Goal: Task Accomplishment & Management: Complete application form

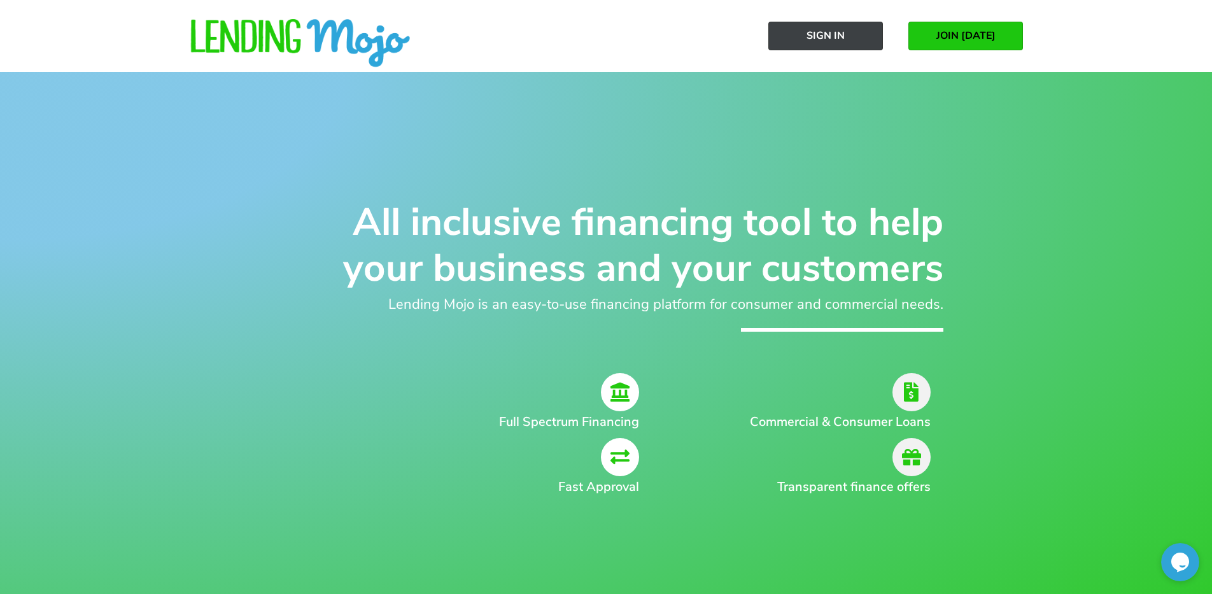
click at [830, 40] on span "Sign In" at bounding box center [826, 35] width 38 height 11
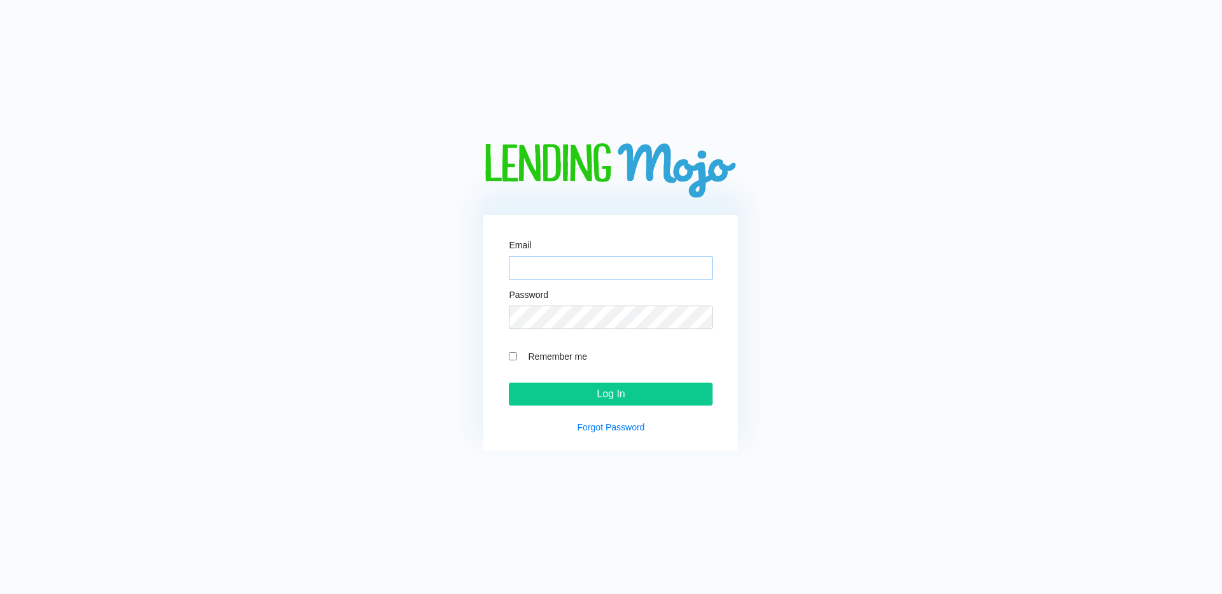
click at [586, 278] on input "Email" at bounding box center [611, 268] width 204 height 24
type input "[EMAIL_ADDRESS][DOMAIN_NAME]"
click at [509, 383] on input "Log In" at bounding box center [611, 394] width 204 height 23
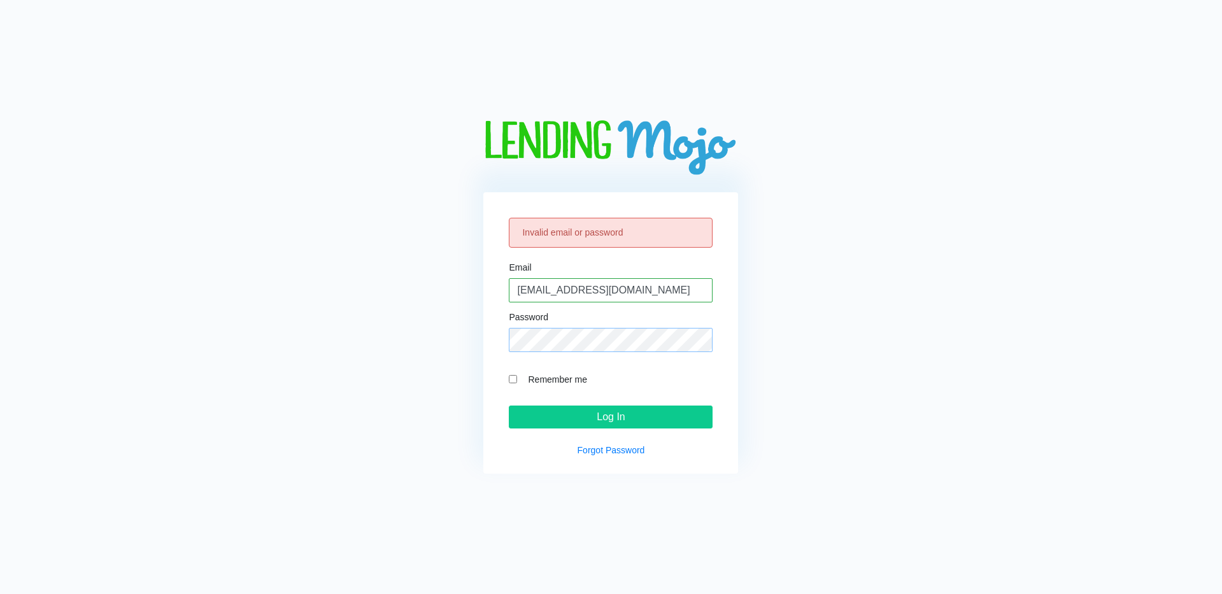
click at [509, 406] on input "Log In" at bounding box center [611, 417] width 204 height 23
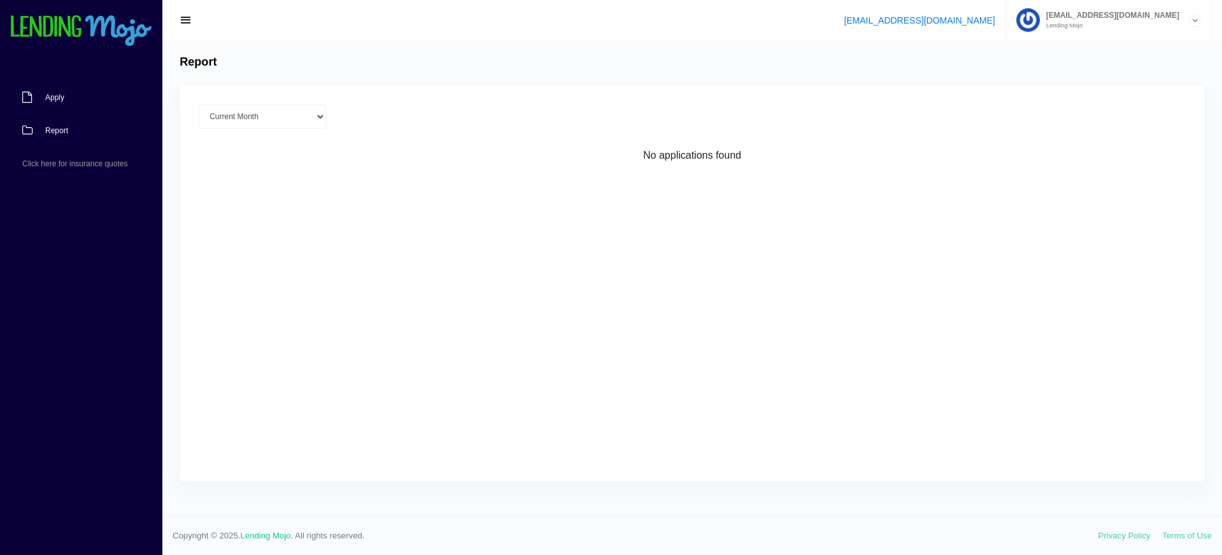
click at [79, 103] on link "Apply" at bounding box center [75, 97] width 150 height 33
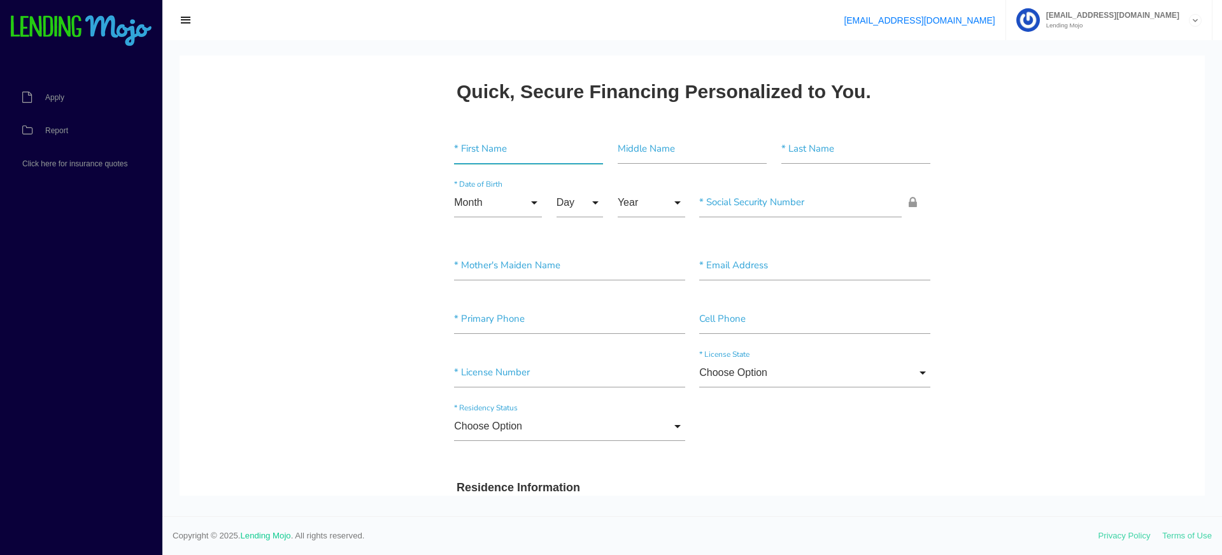
click at [497, 145] on input"] "text" at bounding box center [528, 148] width 149 height 29
type input"] "Housain"
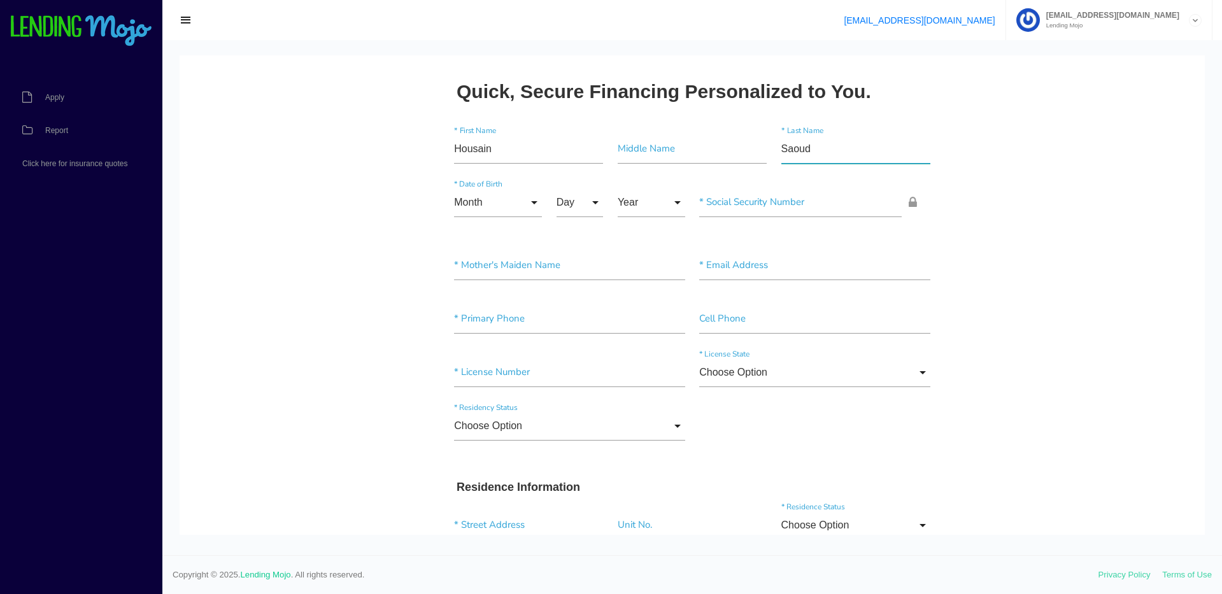
type input"] "Saoud"
click at [521, 199] on input "Month" at bounding box center [498, 202] width 88 height 29
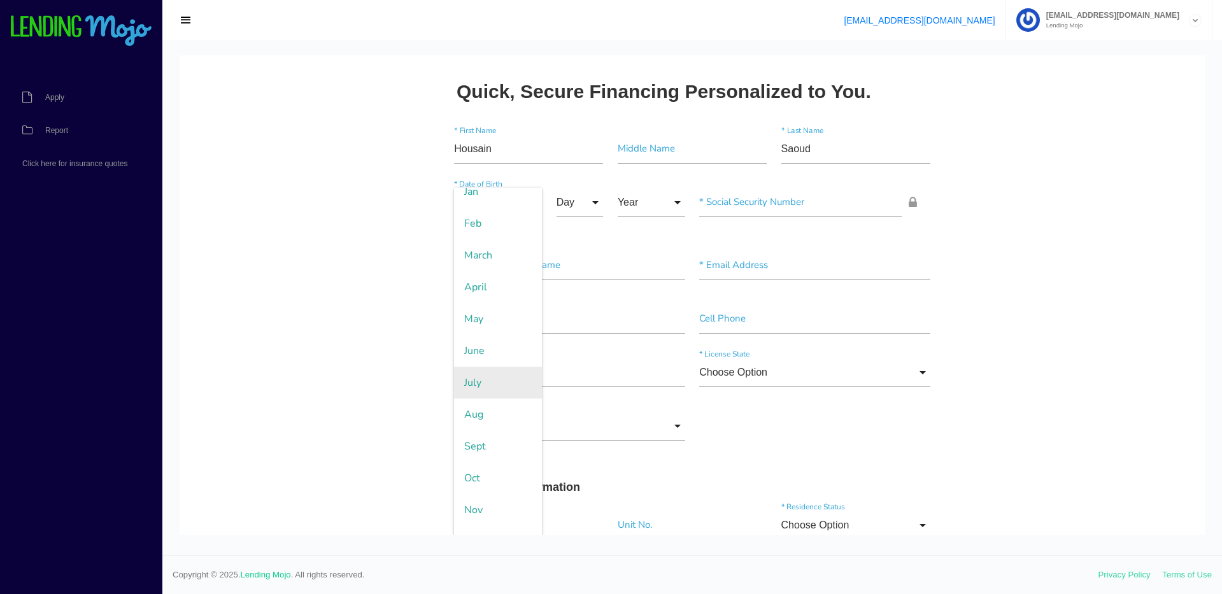
scroll to position [64, 0]
click at [492, 367] on span "July" at bounding box center [498, 363] width 88 height 32
type input "July"
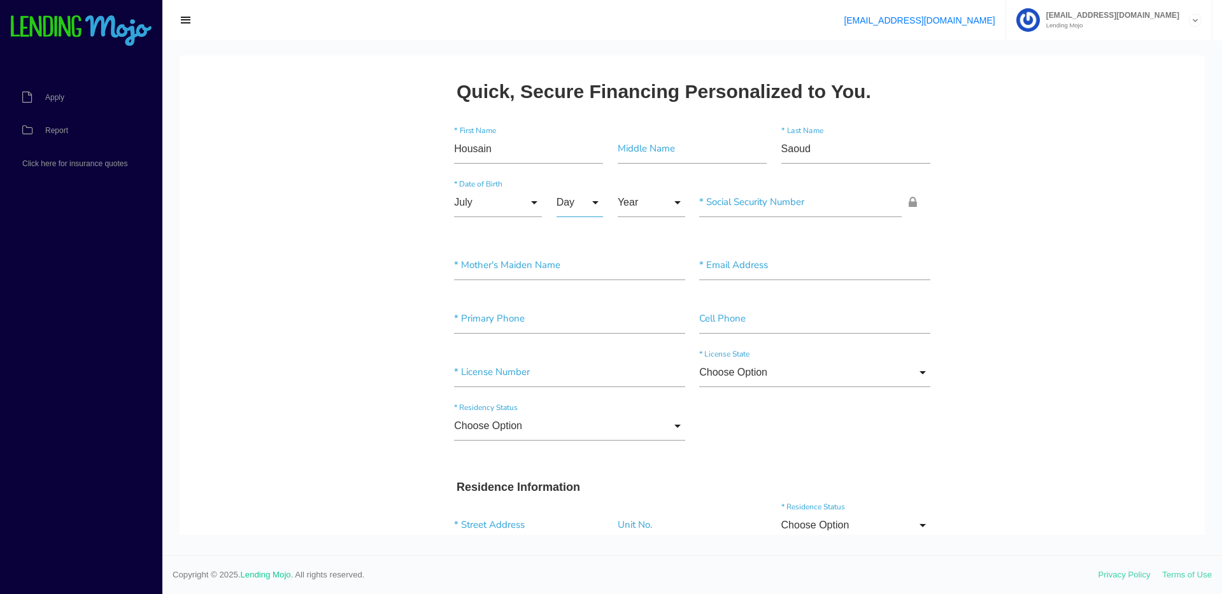
click at [578, 206] on input "Day" at bounding box center [579, 202] width 47 height 29
drag, startPoint x: 567, startPoint y: 460, endPoint x: 579, endPoint y: 411, distance: 50.7
click at [568, 459] on span "8" at bounding box center [588, 459] width 64 height 32
type input "8"
click at [642, 211] on input "Year" at bounding box center [651, 202] width 67 height 29
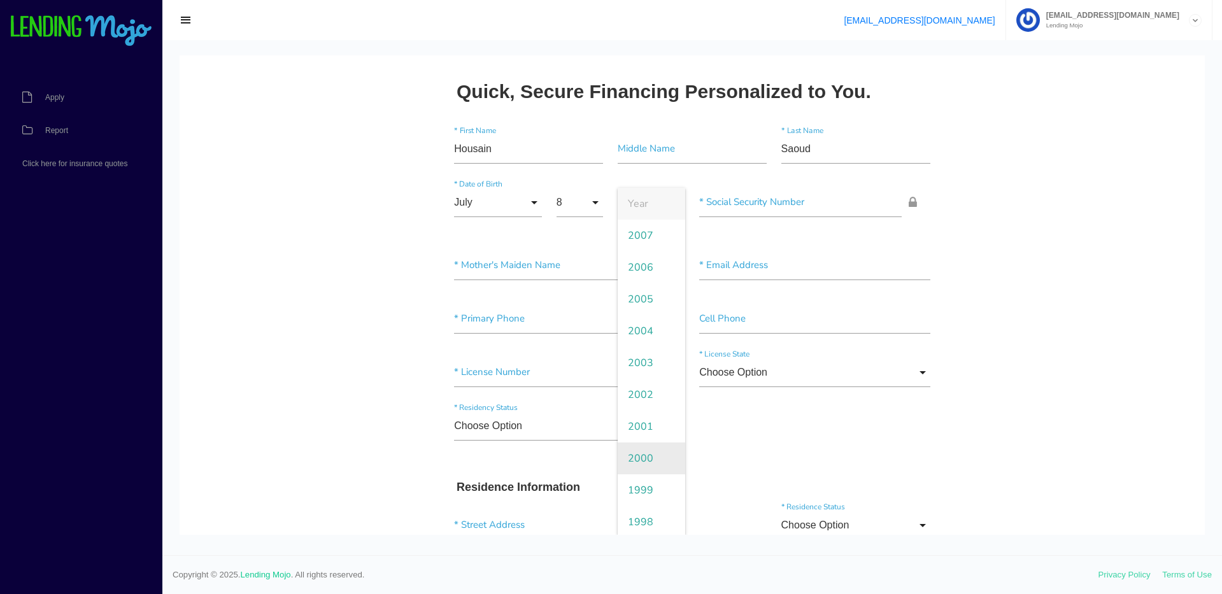
click at [637, 451] on span "2000" at bounding box center [651, 459] width 67 height 32
type input "2000"
click at [803, 202] on input"] "text" at bounding box center [800, 202] width 202 height 29
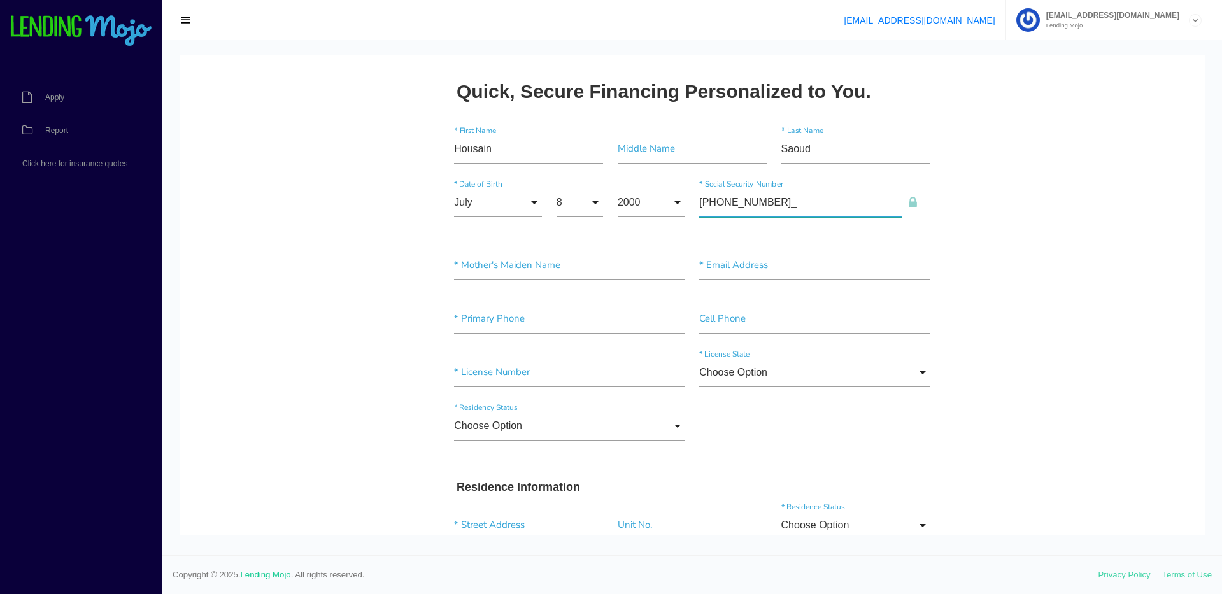
type input"] "228-87-9130"
click at [729, 267] on input"] "text" at bounding box center [814, 265] width 231 height 29
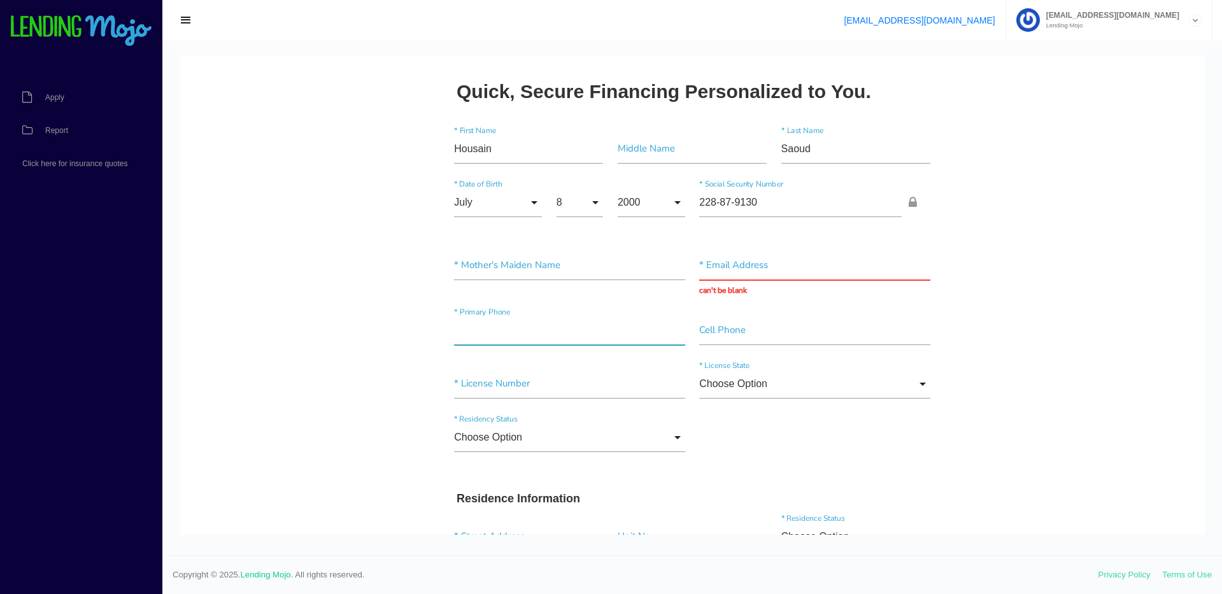
click at [590, 318] on input"] "text" at bounding box center [569, 330] width 231 height 29
type input"] "(571) 447-0522"
click at [772, 268] on input "text" at bounding box center [814, 265] width 231 height 29
type input "housainsaoud97@gmail.com"
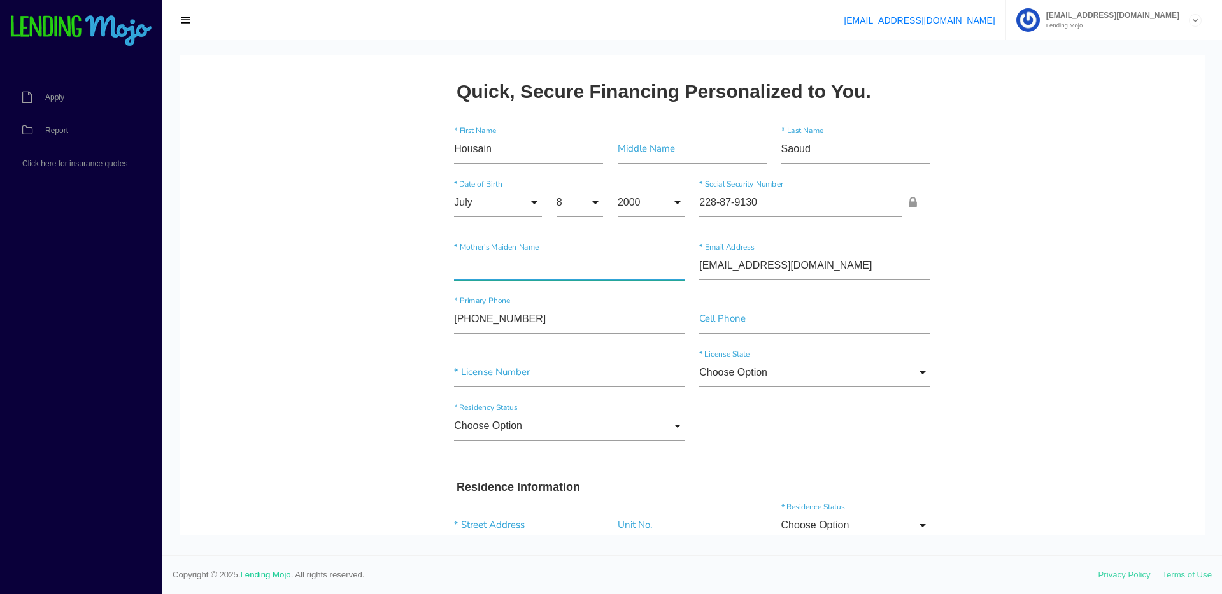
click at [573, 270] on input"] "text" at bounding box center [569, 265] width 231 height 29
type input"] "Kassem"
click at [500, 387] on div "* License Number" at bounding box center [569, 375] width 245 height 34
click at [502, 379] on input"] "text" at bounding box center [569, 372] width 231 height 29
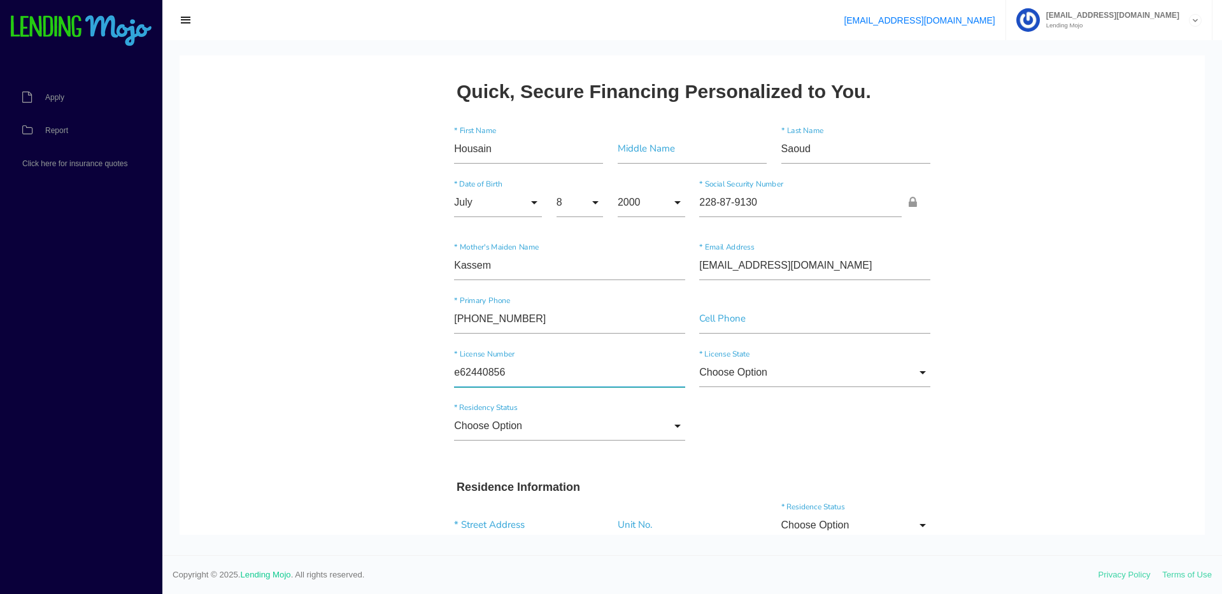
click at [527, 370] on input"] "e62440856" at bounding box center [569, 372] width 231 height 29
click at [484, 376] on input"] "e6244086" at bounding box center [569, 372] width 231 height 29
type input"] "e62440086"
click at [737, 415] on div "Choose Option Choose Option US Citizen Permanent Resident Non-Permanent Residen…" at bounding box center [692, 428] width 490 height 53
click at [739, 380] on input "Choose Option" at bounding box center [814, 372] width 231 height 29
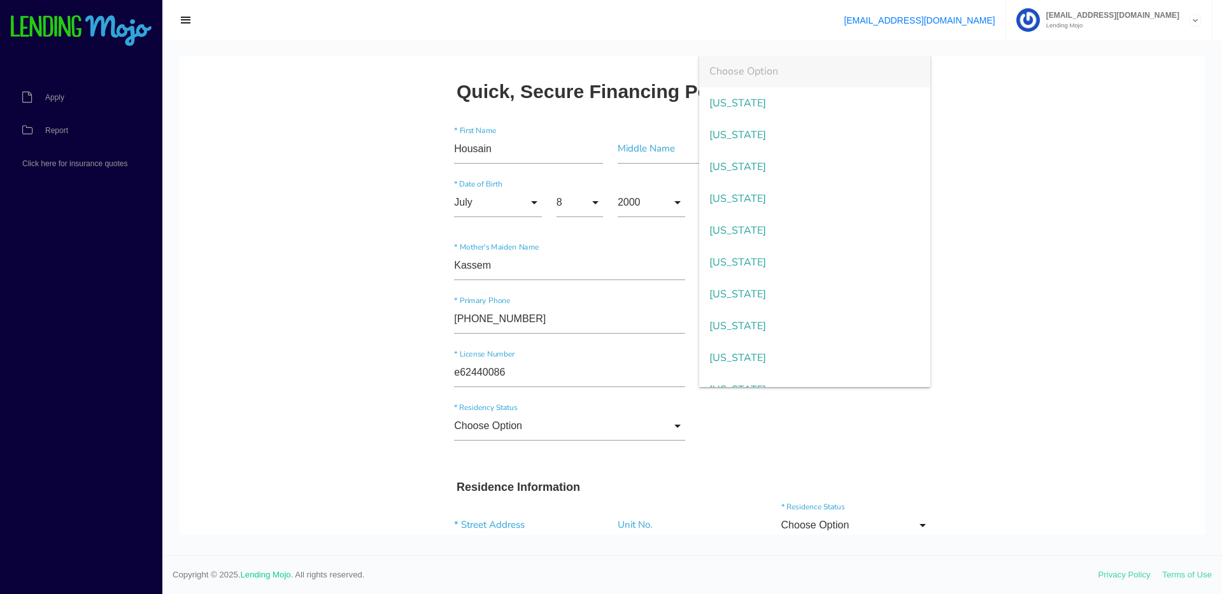
scroll to position [1315, 0]
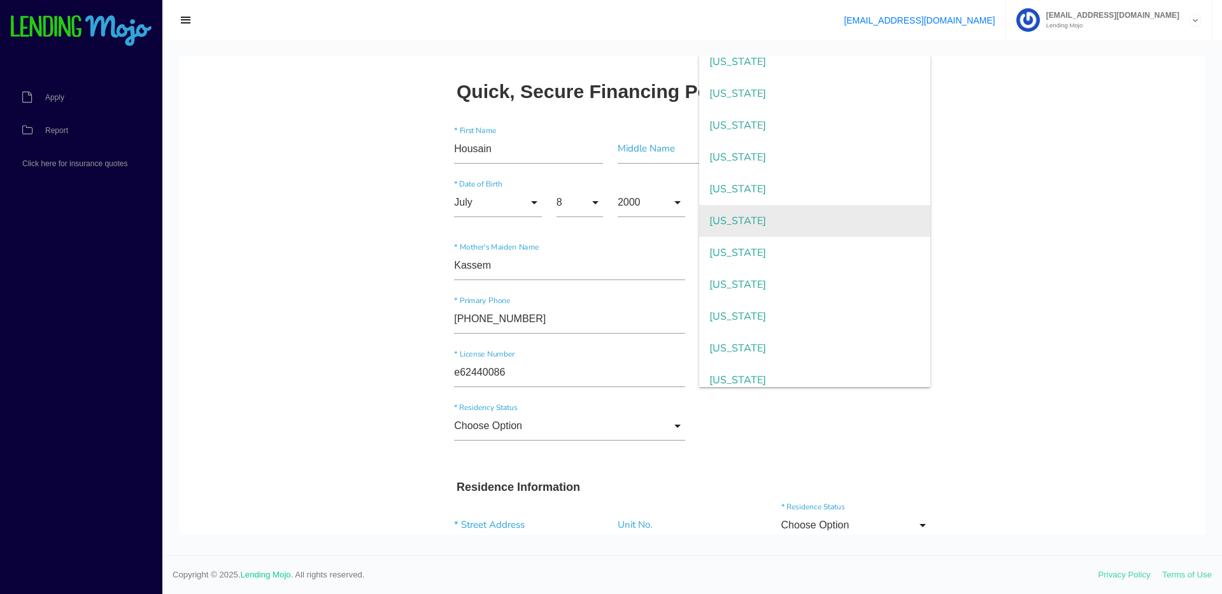
click at [772, 223] on span "Virginia" at bounding box center [814, 221] width 231 height 32
type input "Virginia"
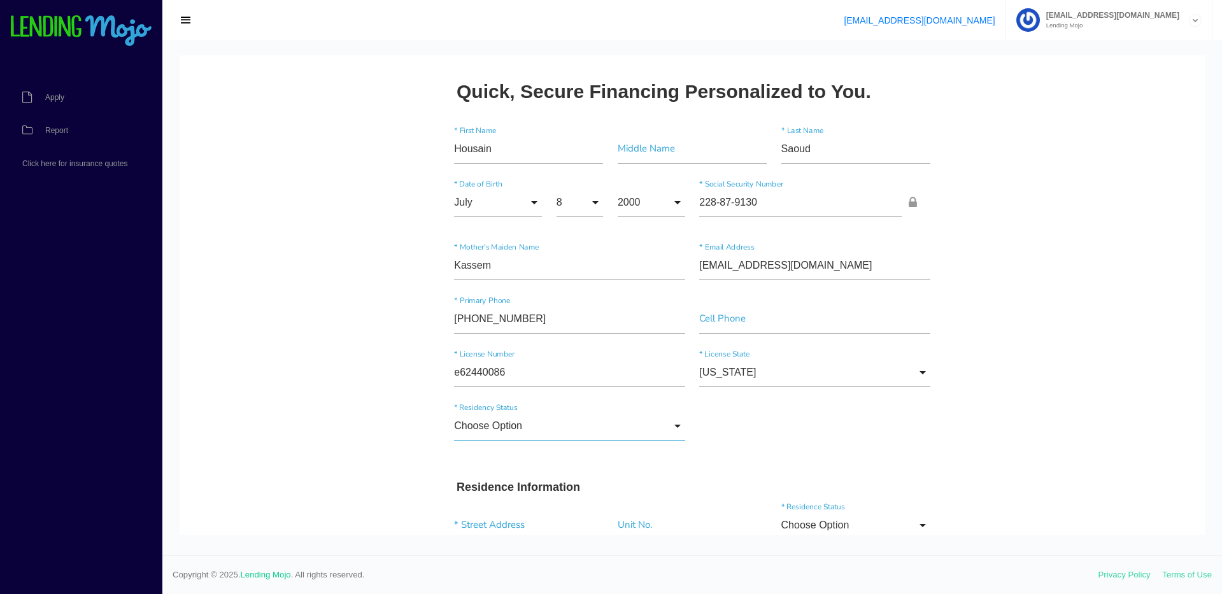
click at [487, 436] on input "Choose Option" at bounding box center [569, 425] width 231 height 29
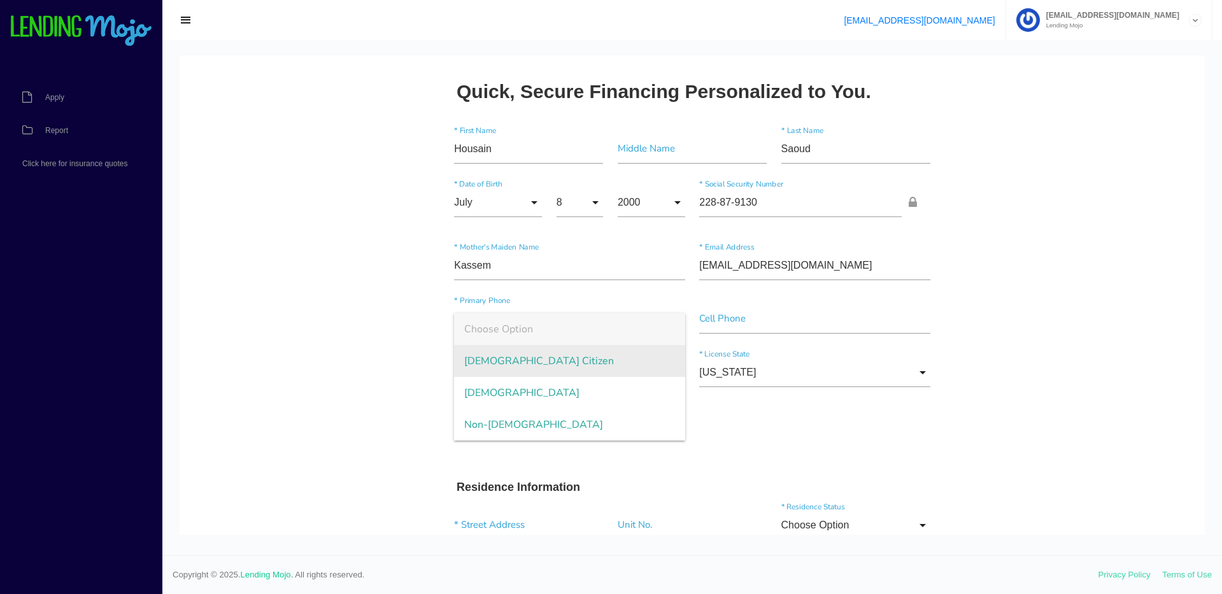
click at [504, 370] on span "US Citizen" at bounding box center [569, 361] width 231 height 32
type input "US Citizen"
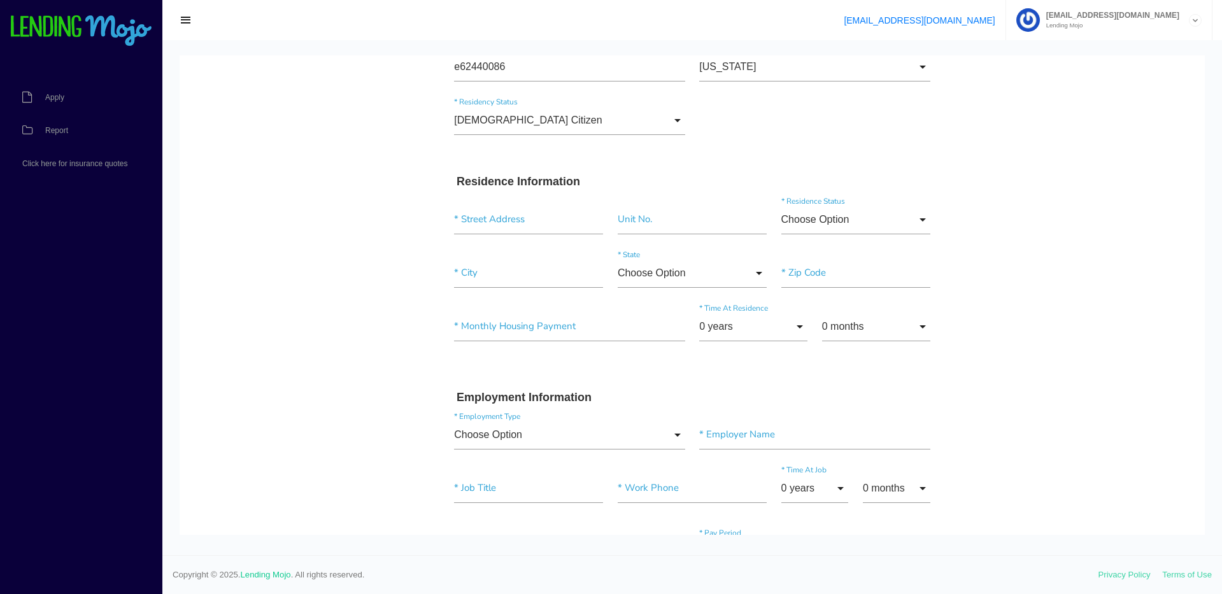
scroll to position [318, 0]
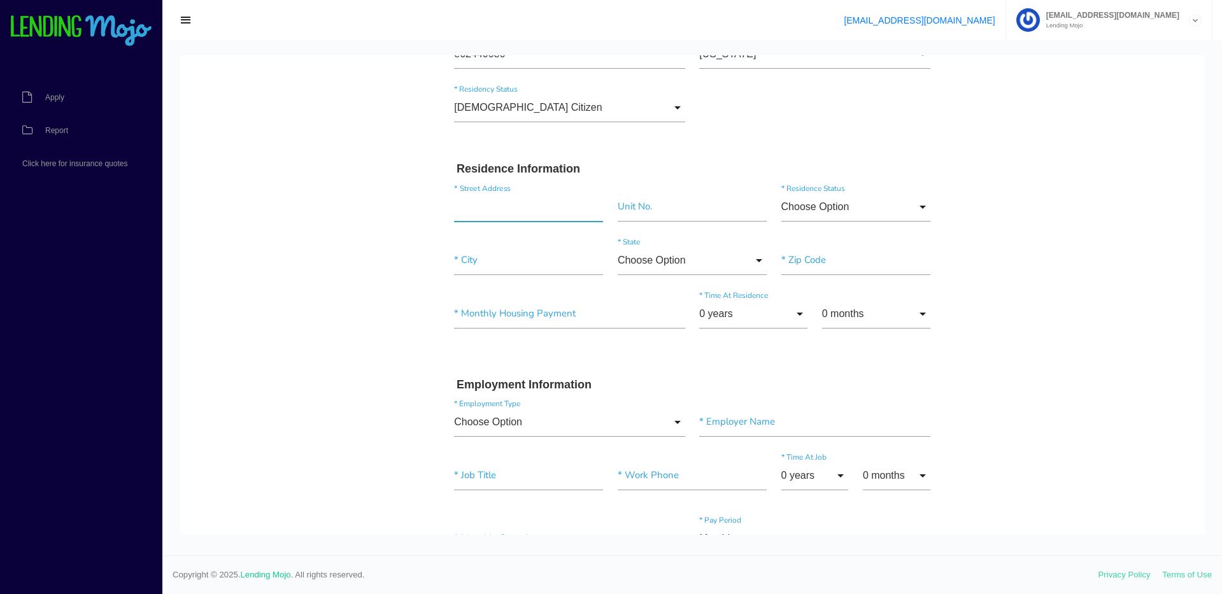
click at [462, 204] on input "text" at bounding box center [528, 206] width 149 height 29
type input "23070 Nona St"
type input"] "Dearborn"
type input"] "48124"
click at [345, 239] on body "Quick, Secure Financing Personalized to You. Housain * First Name Middle Name S…" at bounding box center [692, 573] width 1025 height 1673
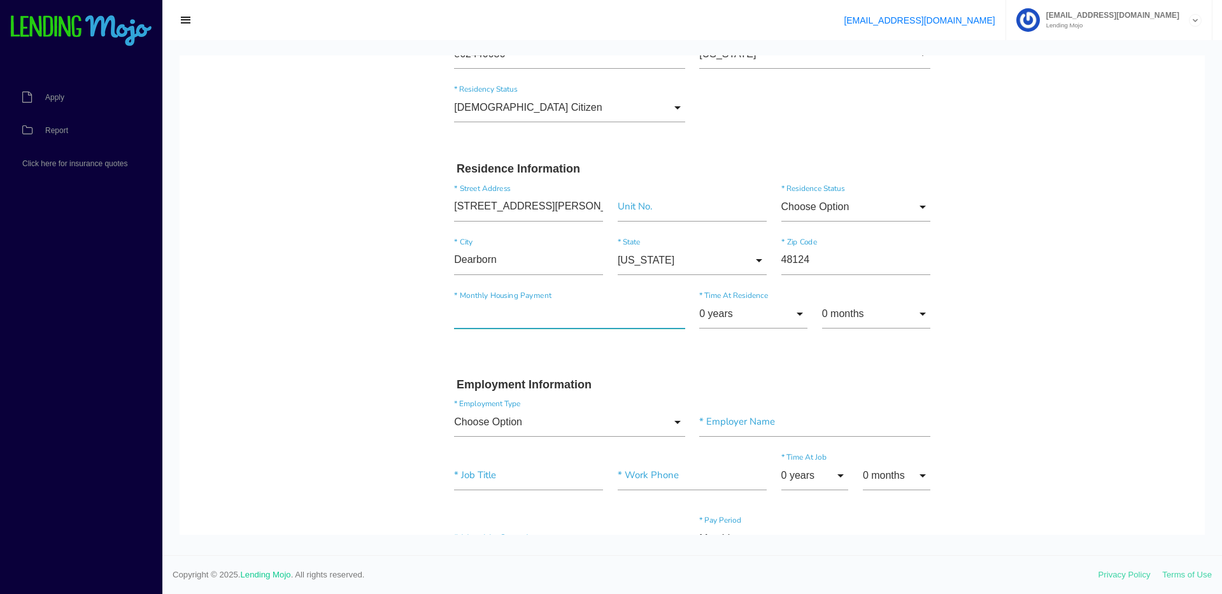
click at [491, 301] on input"] "text" at bounding box center [569, 313] width 231 height 29
click at [794, 313] on input "0 years" at bounding box center [753, 313] width 108 height 29
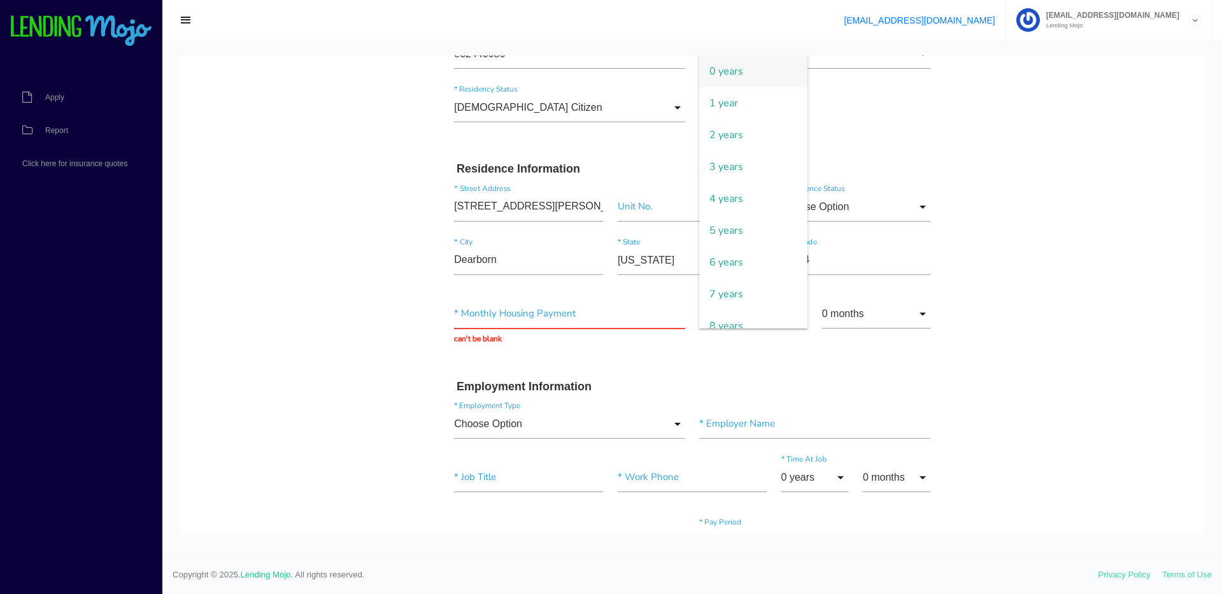
click at [830, 350] on div "* Monthly Housing Payment can't be blank 0 years 0 years 1 year 2 years 3 years…" at bounding box center [692, 322] width 490 height 65
click at [791, 321] on input "0 years" at bounding box center [753, 313] width 108 height 29
click at [747, 102] on span "1 year" at bounding box center [753, 103] width 108 height 32
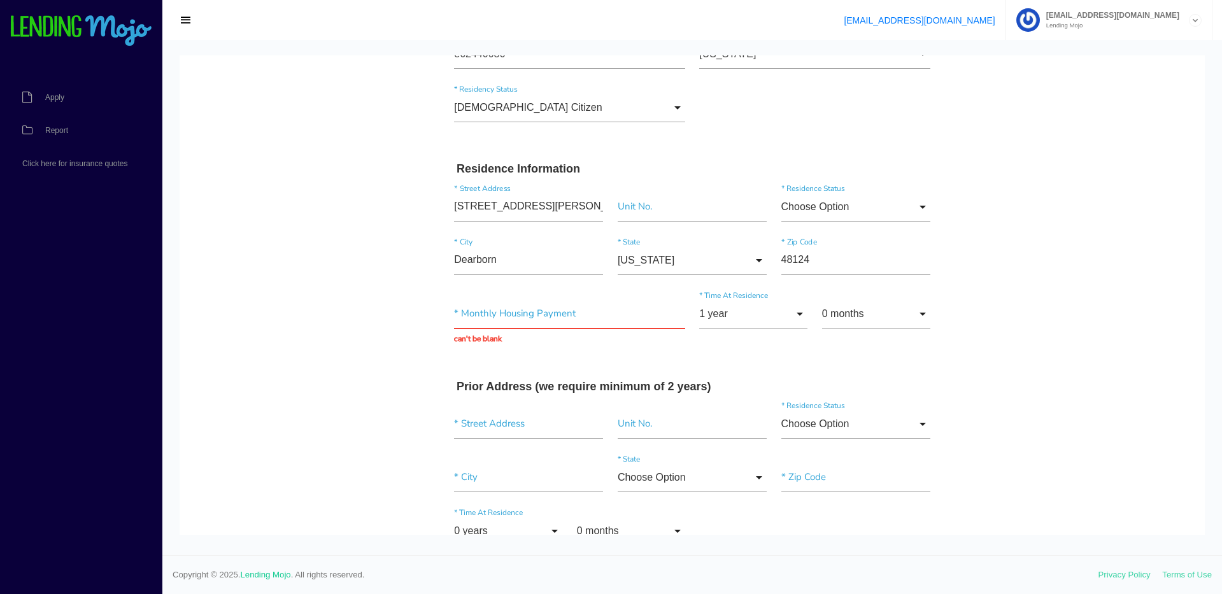
click at [677, 351] on div "* Monthly Housing Payment can't be blank 1 year 0 years 1 year 2 years 3 years …" at bounding box center [692, 322] width 490 height 65
click at [653, 314] on input "text" at bounding box center [569, 313] width 231 height 29
click at [739, 322] on input "1 year" at bounding box center [753, 313] width 108 height 29
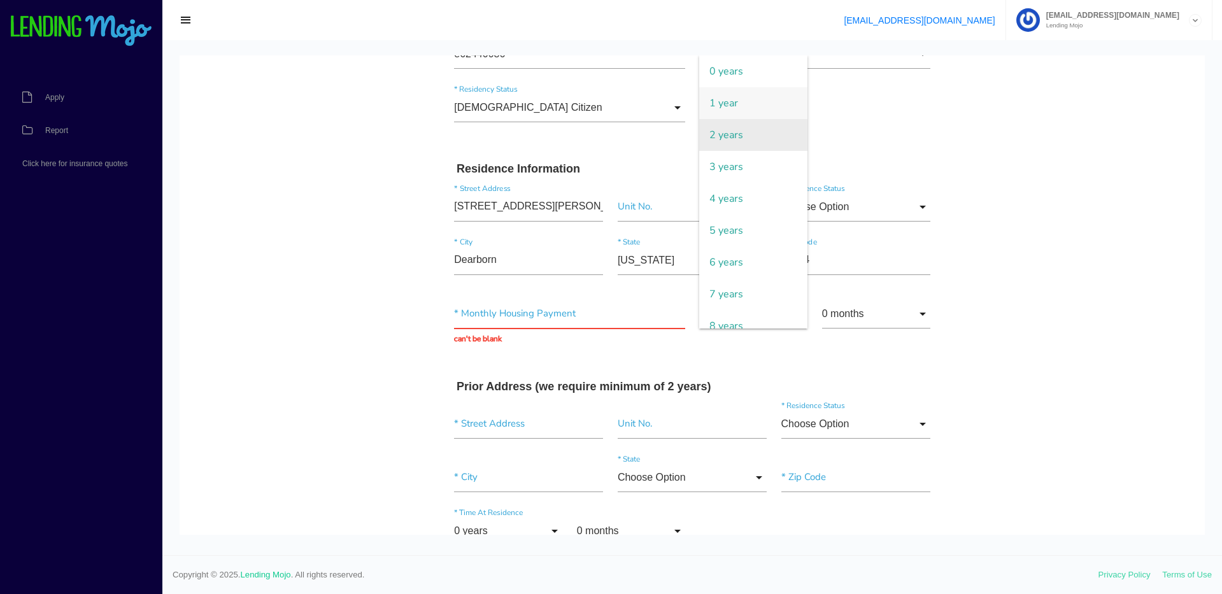
click at [768, 136] on span "2 years" at bounding box center [753, 135] width 108 height 32
type input "2 years"
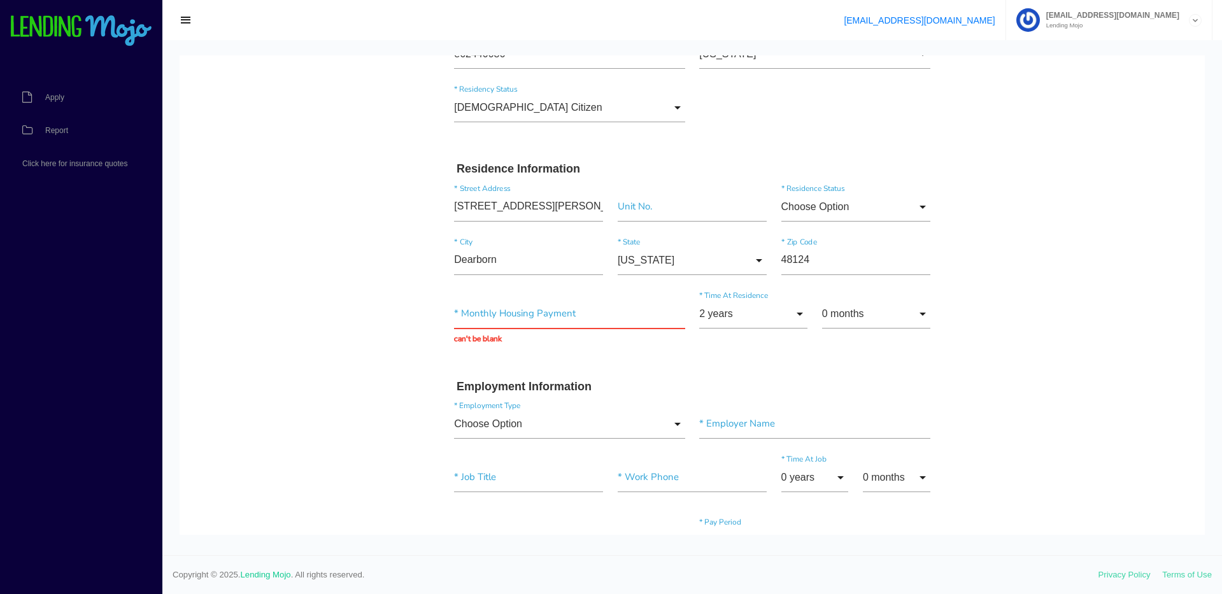
click at [623, 365] on form "Housain * First Name Middle Name Saoud * Last Name July Month Jan Feb March Apr…" at bounding box center [692, 579] width 490 height 1561
click at [565, 332] on div "* Monthly Housing Payment can't be blank" at bounding box center [569, 322] width 245 height 46
click at [567, 322] on input "text" at bounding box center [569, 313] width 231 height 29
type input "$1.00"
click at [987, 285] on body "Quick, Secure Financing Personalized to You. Housain * First Name Middle Name S…" at bounding box center [692, 574] width 1025 height 1675
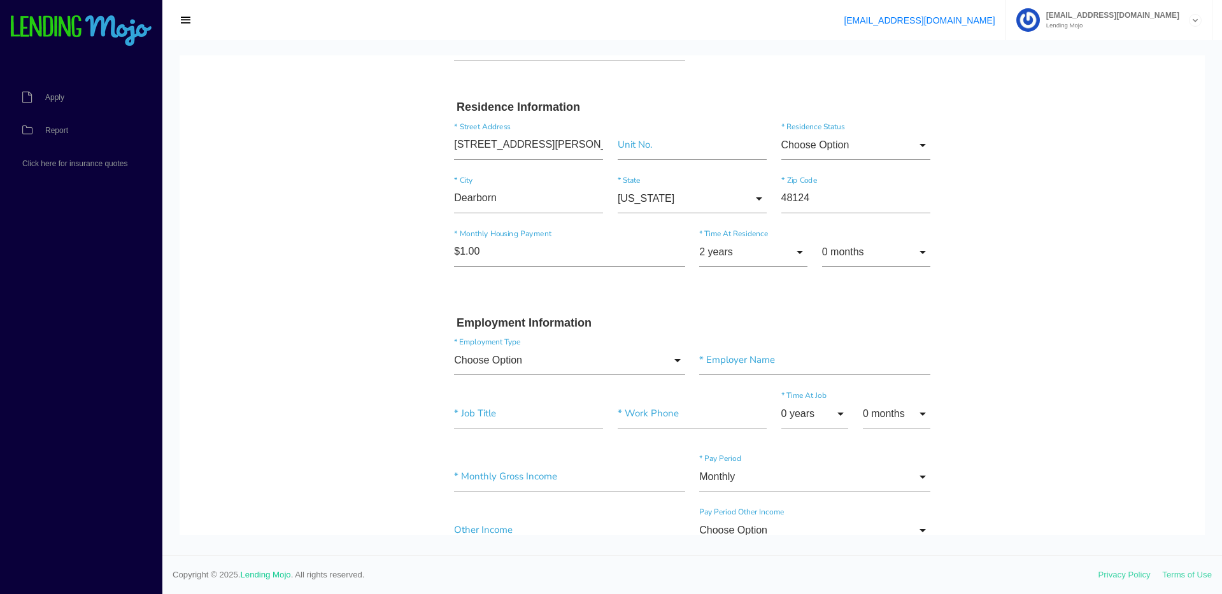
scroll to position [382, 0]
click at [573, 344] on div "Choose Option Choose Option Full-Time Part-Time Self-Employed Retired Student H…" at bounding box center [692, 360] width 490 height 53
click at [569, 357] on input "Choose Option" at bounding box center [569, 358] width 231 height 29
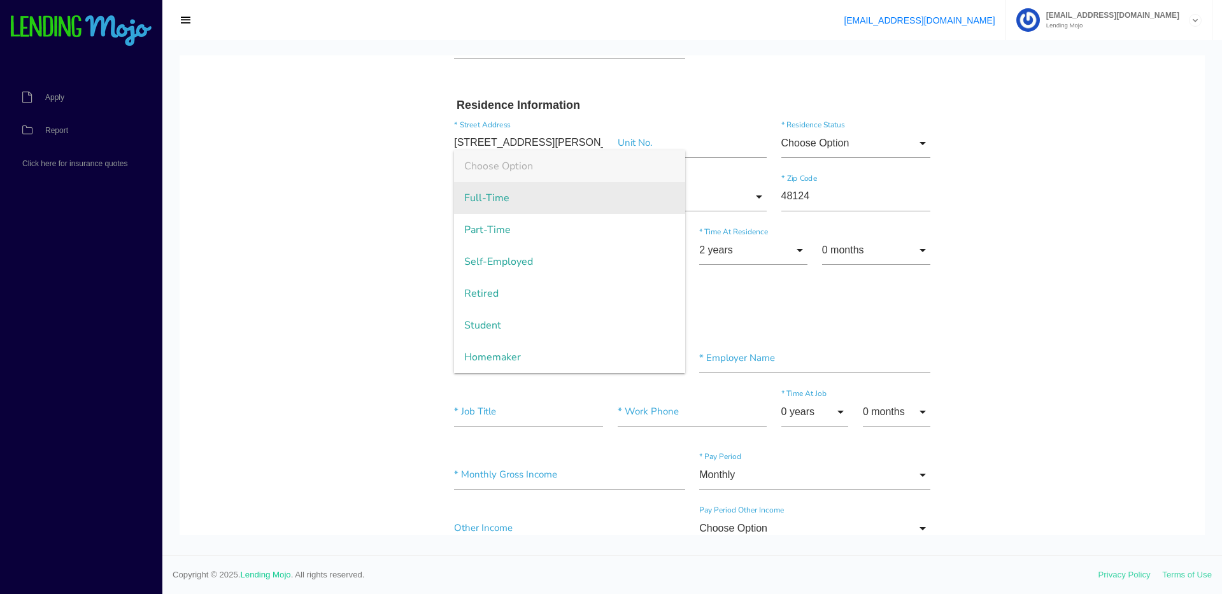
click at [527, 204] on span "Full-Time" at bounding box center [569, 198] width 231 height 32
type input "Full-Time"
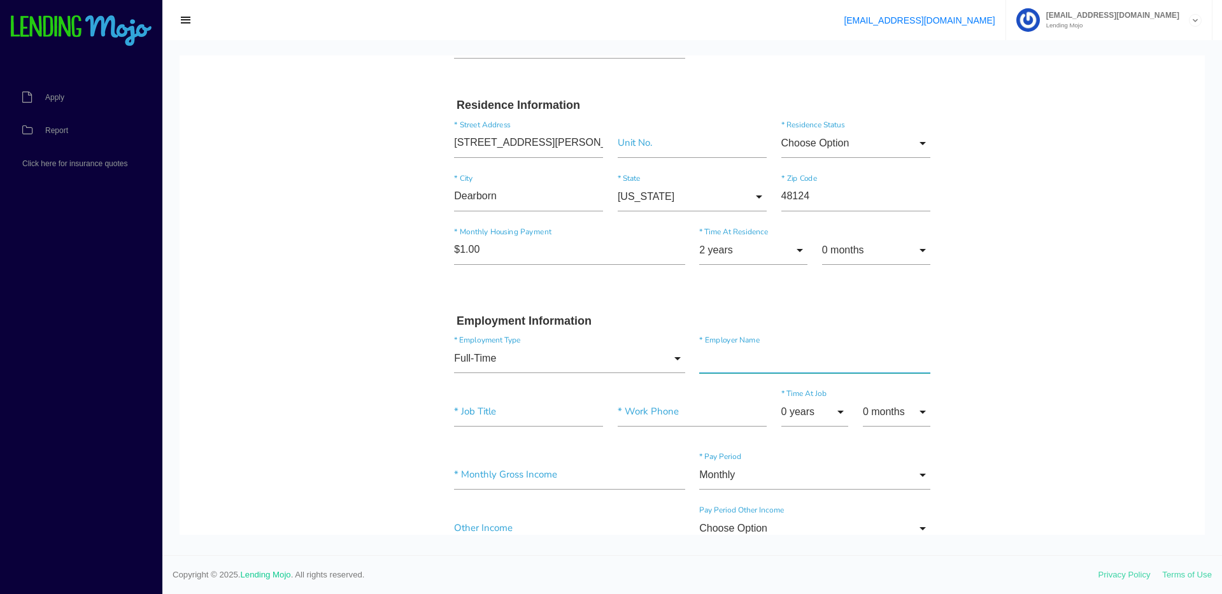
click at [797, 355] on input"] "text" at bounding box center [814, 358] width 231 height 29
type input"] "Heart and Vascular"
click at [518, 413] on input"] "text" at bounding box center [528, 411] width 149 height 29
type input"] "Chief Extern"
click at [796, 409] on input "0 years" at bounding box center [814, 411] width 67 height 29
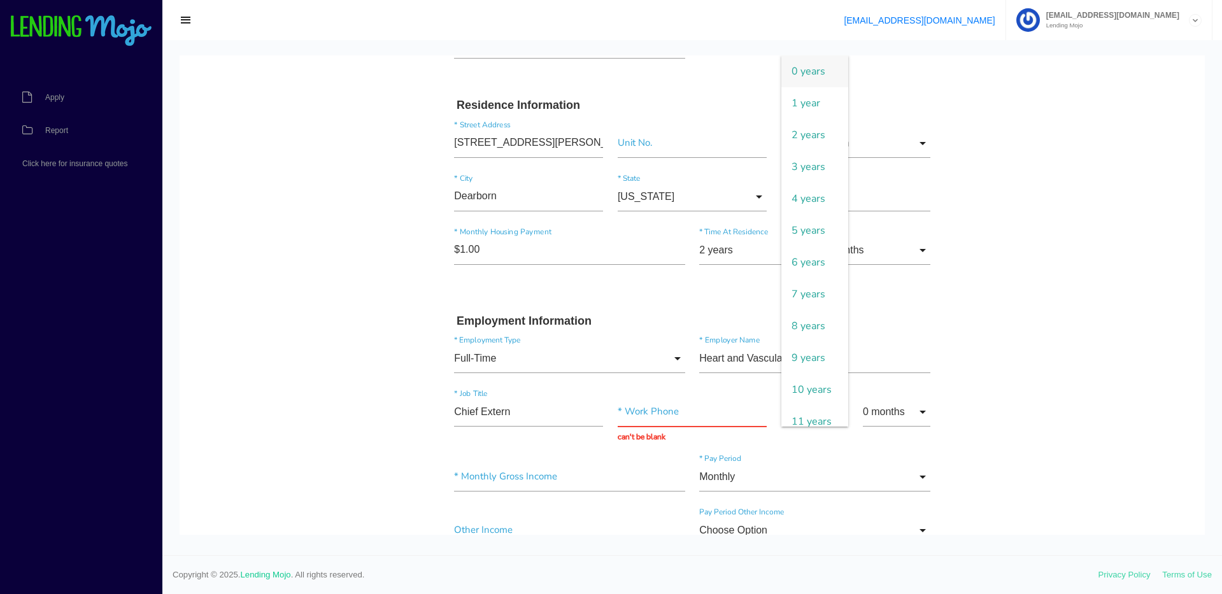
click at [1021, 370] on body "Quick, Secure Financing Personalized to You. Housain * First Name Middle Name S…" at bounding box center [692, 510] width 1025 height 1675
click at [895, 413] on input "0 months" at bounding box center [896, 411] width 67 height 29
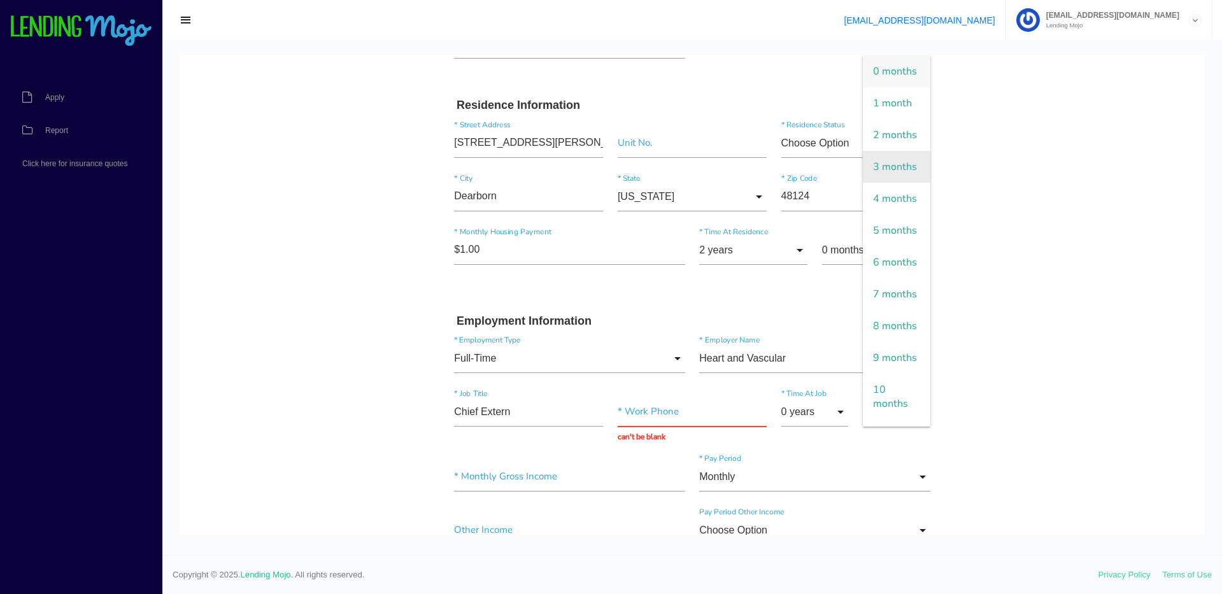
click at [905, 183] on span "3 months" at bounding box center [896, 167] width 67 height 32
type input "3 months"
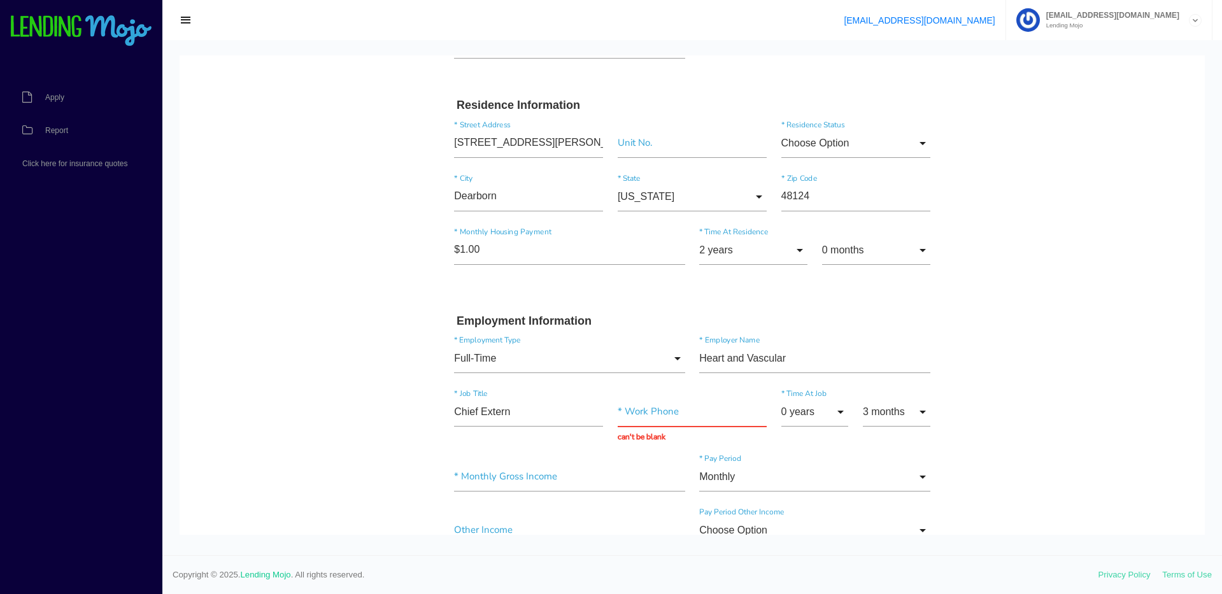
click at [1024, 242] on body "Quick, Secure Financing Personalized to You. Housain * First Name Middle Name S…" at bounding box center [692, 591] width 1025 height 1837
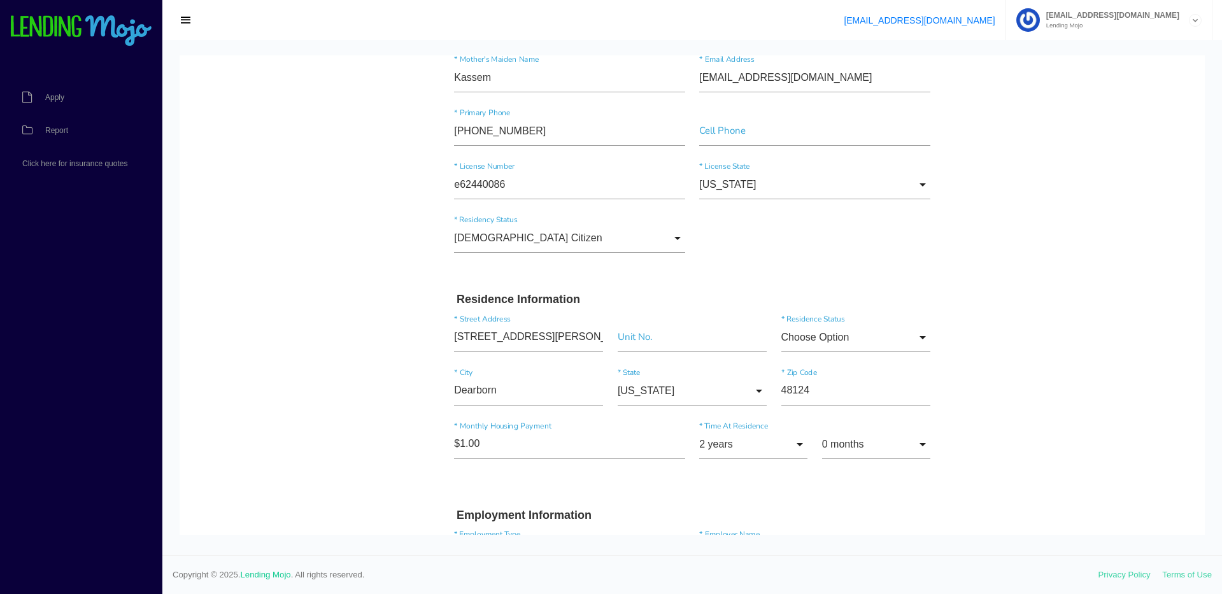
scroll to position [0, 0]
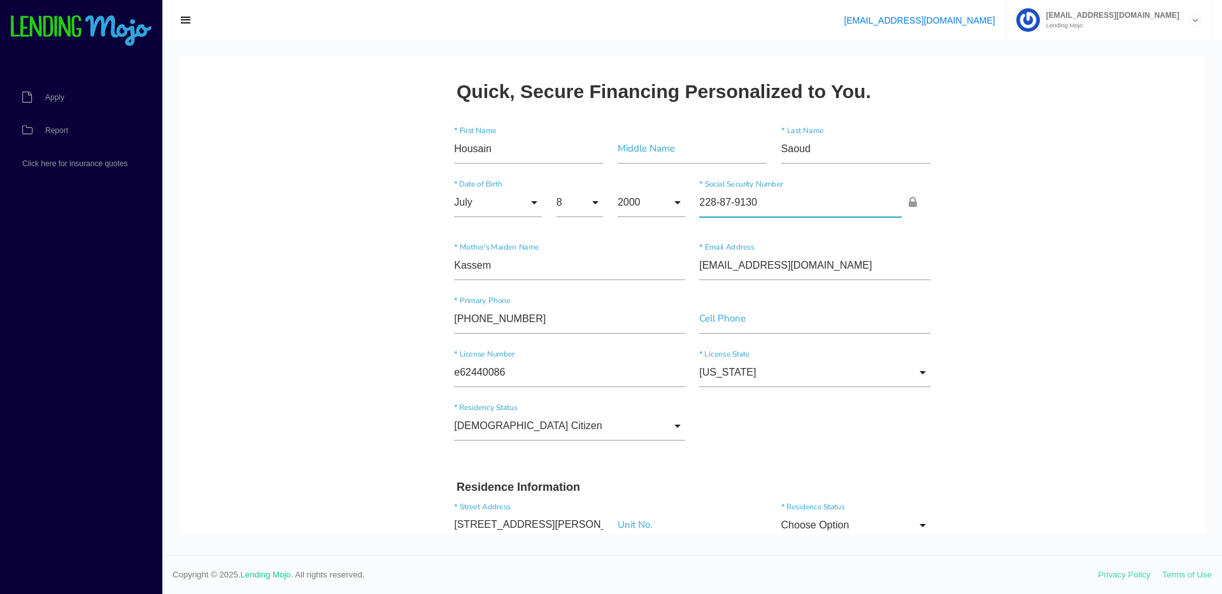
click at [794, 208] on input"] "228-87-9130" at bounding box center [800, 202] width 202 height 29
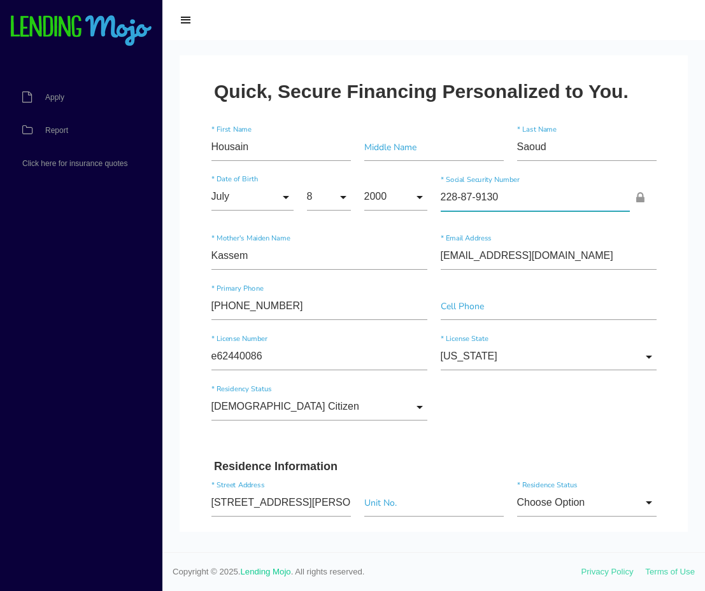
click at [455, 197] on input"] "228-87-9130" at bounding box center [535, 197] width 189 height 27
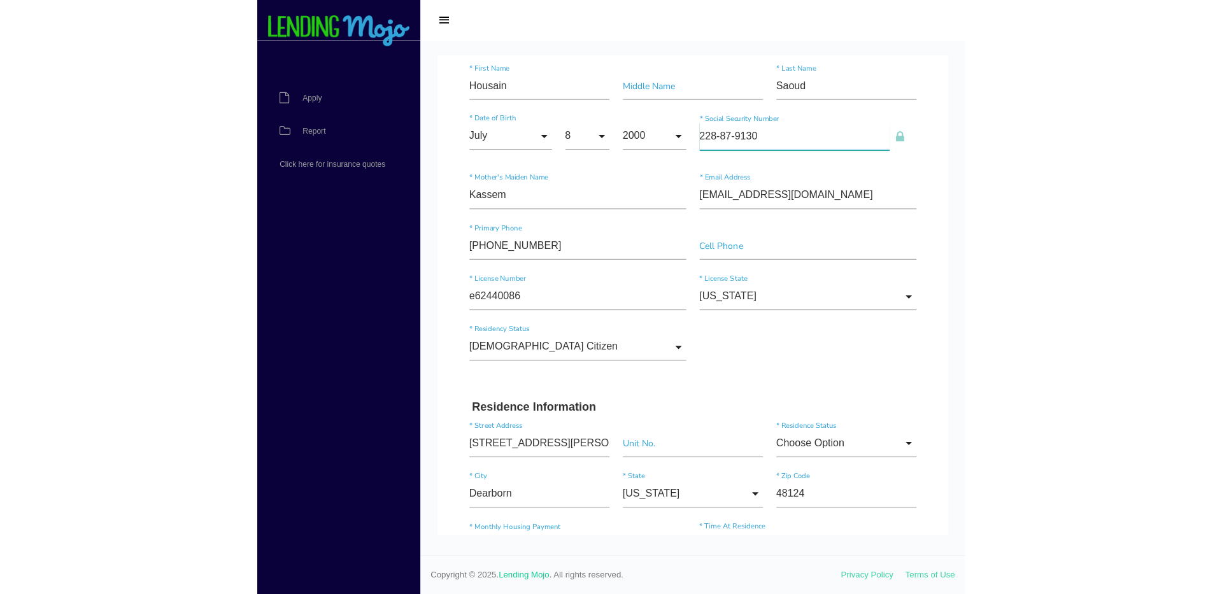
scroll to position [255, 0]
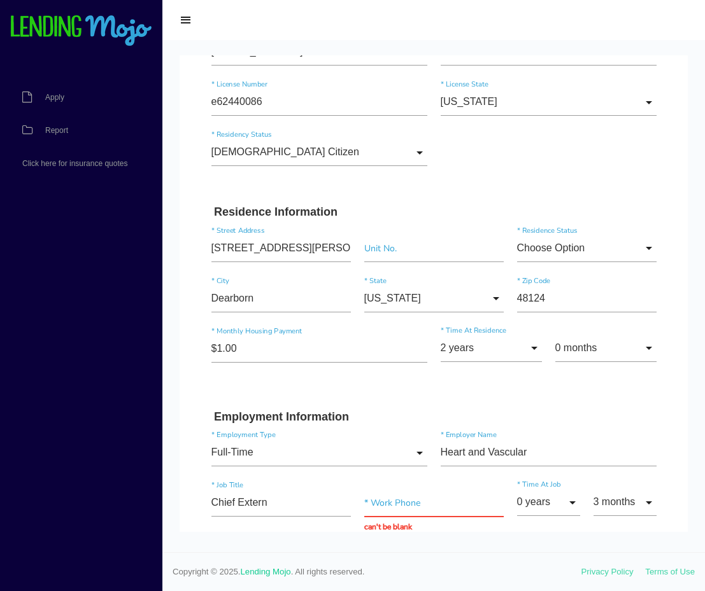
click at [275, 262] on div "23070 Nona St * Street Address" at bounding box center [280, 251] width 153 height 32
click at [278, 256] on input "23070 Nona St" at bounding box center [280, 248] width 139 height 27
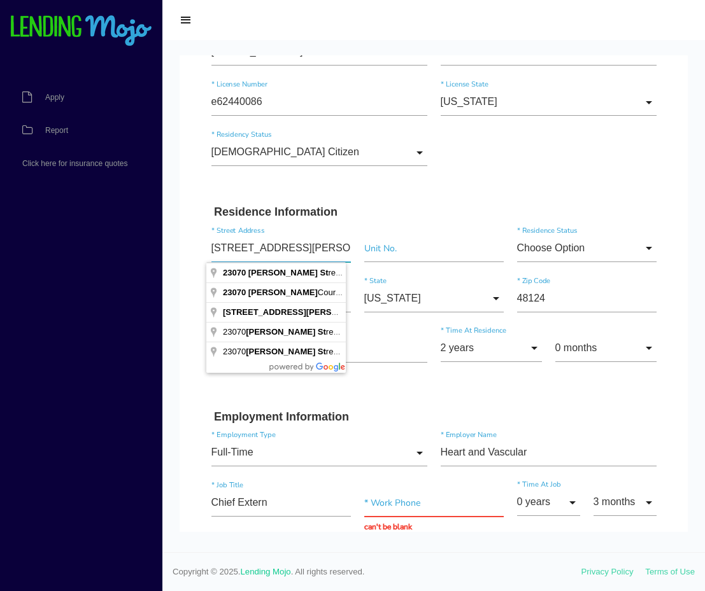
click at [278, 256] on input "23070 Nona St" at bounding box center [280, 248] width 139 height 27
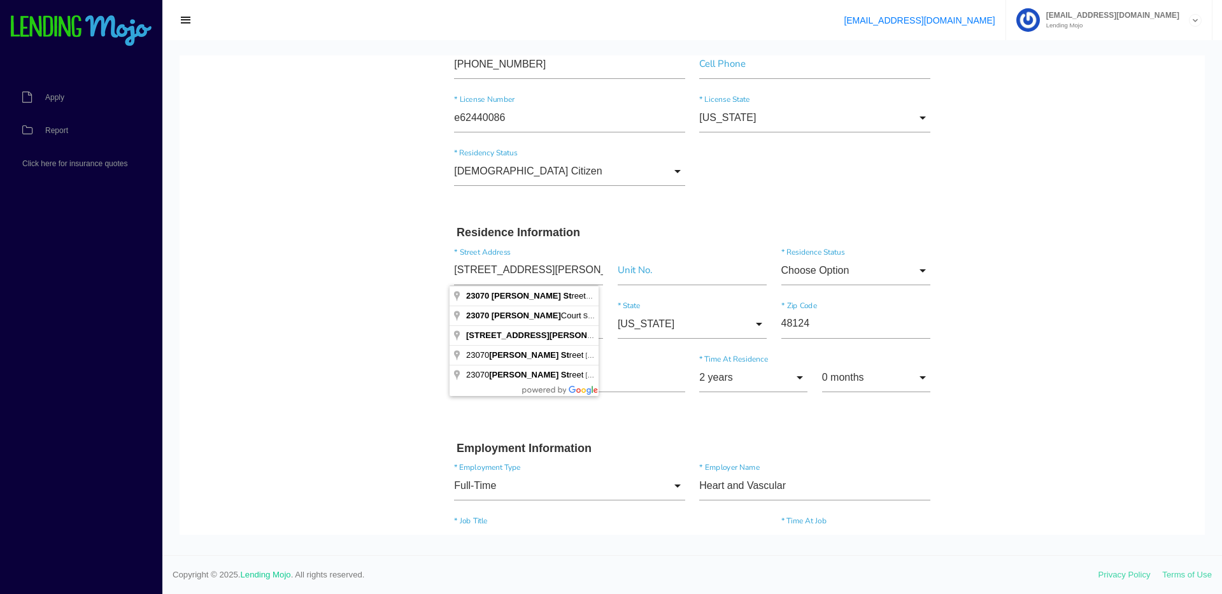
click at [769, 193] on div "US Citizen Choose Option US Citizen Permanent Resident Non-Permanent Resident C…" at bounding box center [692, 173] width 490 height 53
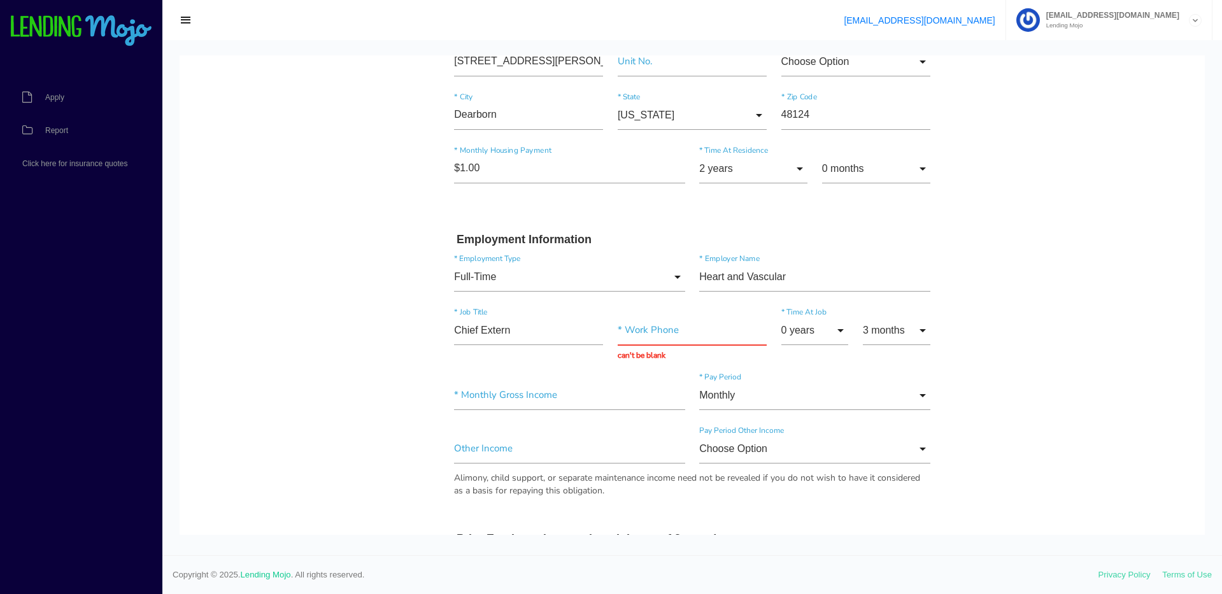
scroll to position [446, 0]
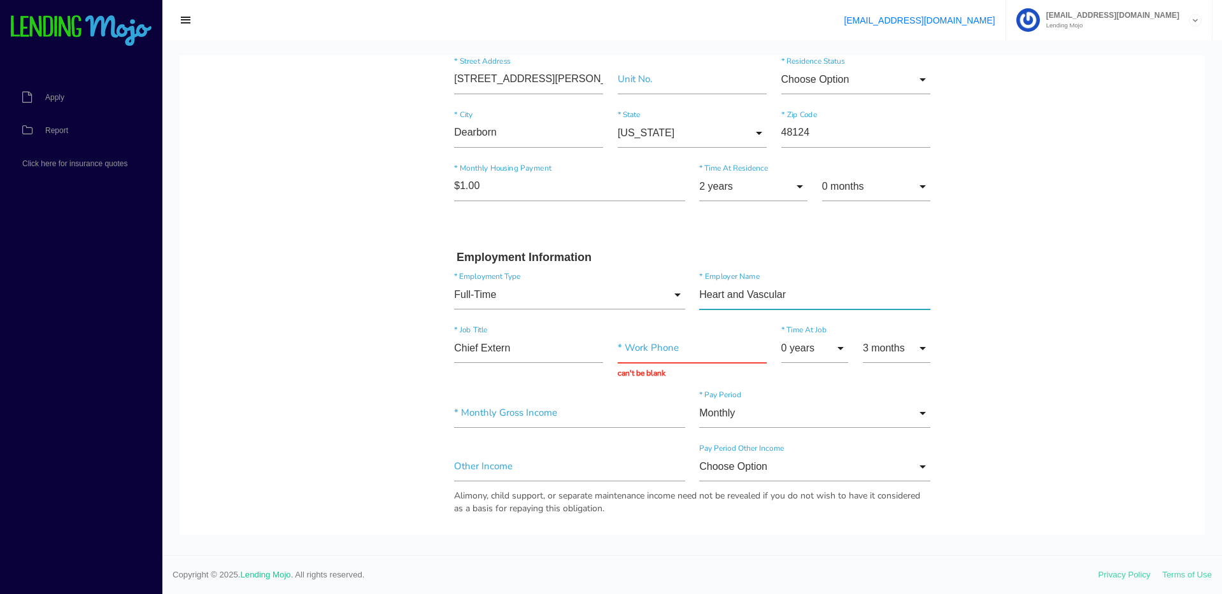
click at [762, 295] on input"] "Heart and Vascular" at bounding box center [814, 294] width 231 height 29
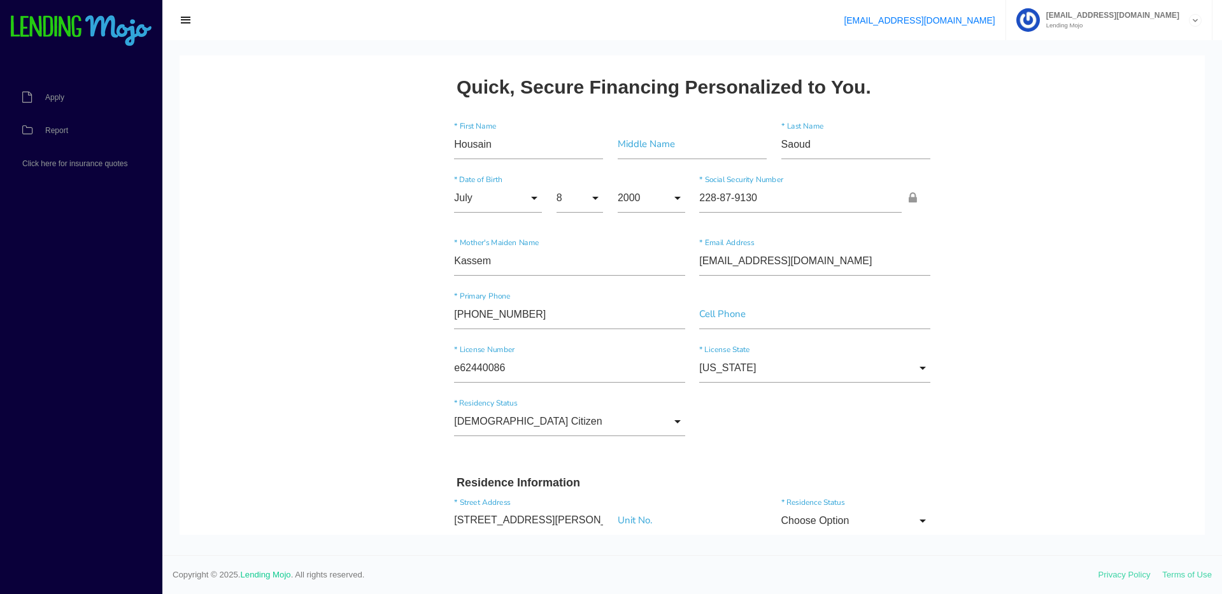
scroll to position [0, 0]
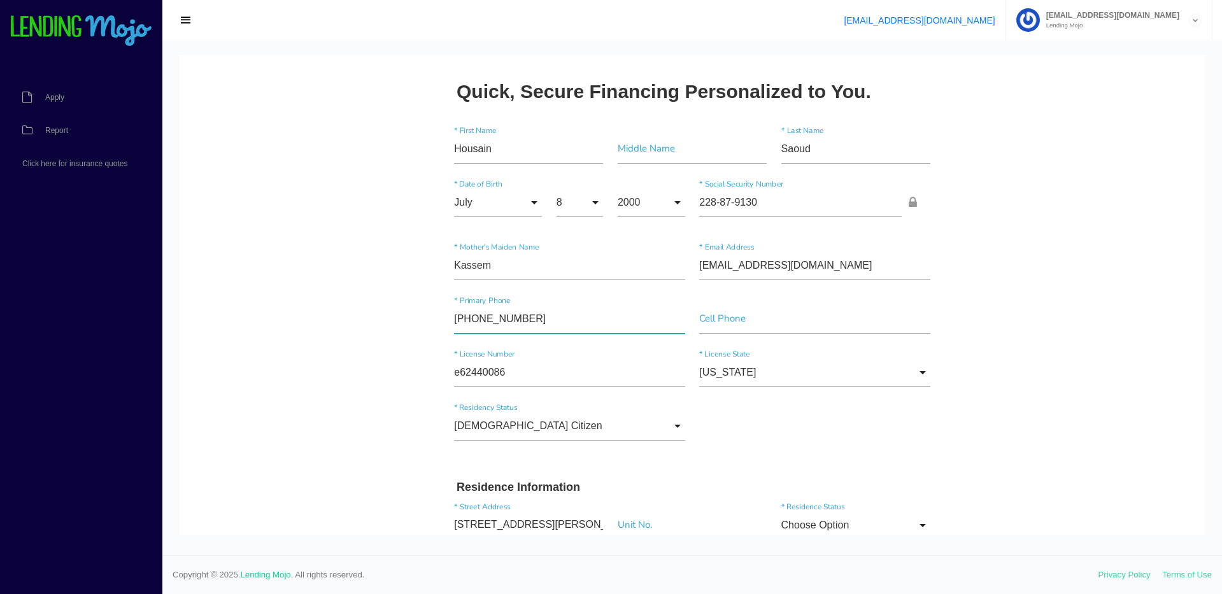
click at [485, 309] on input"] "(571) 447-0522" at bounding box center [569, 318] width 231 height 29
click at [481, 320] on input"] "(571) 447-0522" at bounding box center [569, 318] width 231 height 29
